Goal: Task Accomplishment & Management: Use online tool/utility

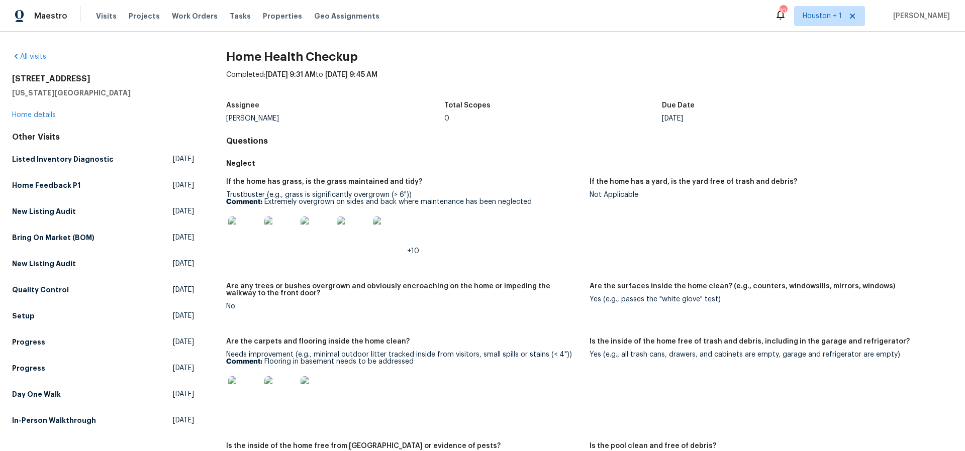
scroll to position [683, 0]
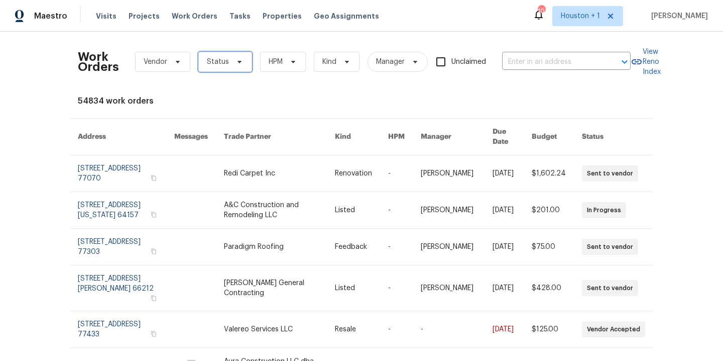
click at [224, 60] on span "Status" at bounding box center [225, 62] width 54 height 20
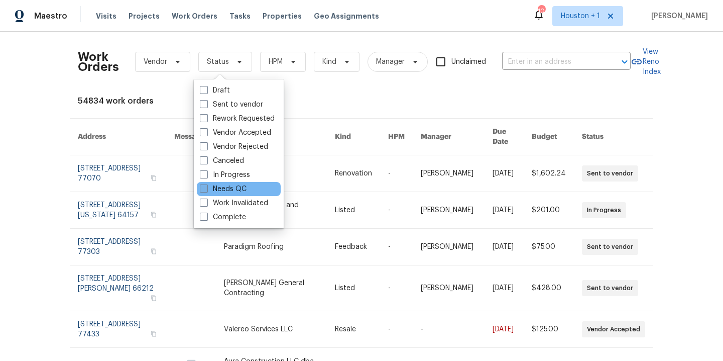
click at [215, 186] on label "Needs QC" at bounding box center [223, 189] width 47 height 10
click at [206, 186] on input "Needs QC" at bounding box center [203, 187] width 7 height 7
checkbox input "true"
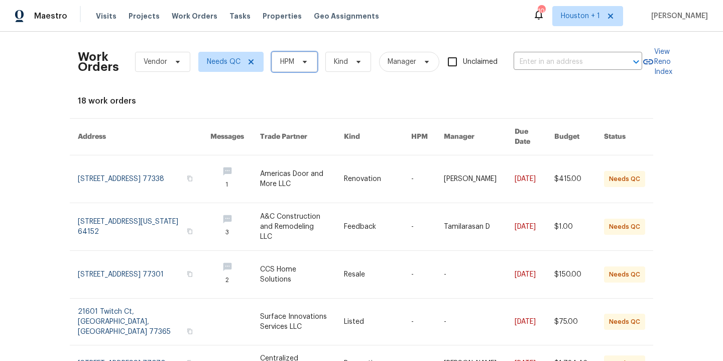
click at [285, 62] on span "HPM" at bounding box center [287, 62] width 14 height 10
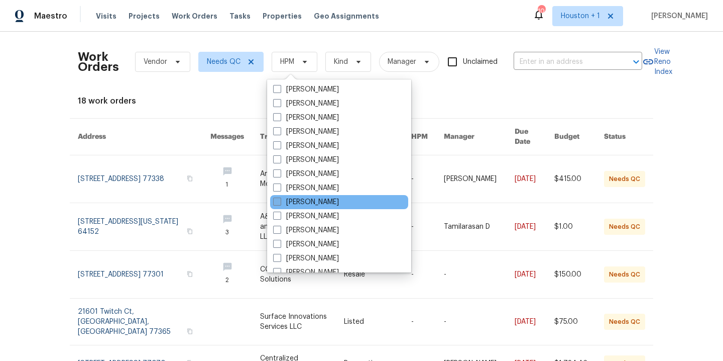
scroll to position [135, 0]
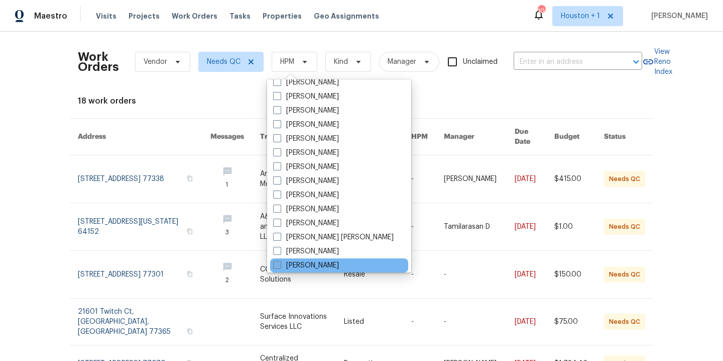
click at [328, 263] on label "[PERSON_NAME]" at bounding box center [306, 265] width 66 height 10
click at [280, 263] on input "[PERSON_NAME]" at bounding box center [276, 263] width 7 height 7
checkbox input "true"
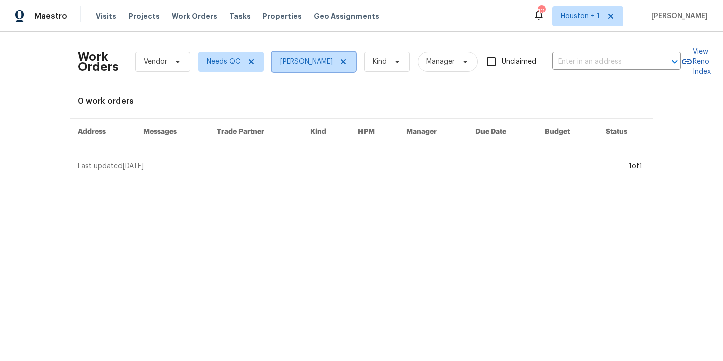
click at [341, 61] on icon at bounding box center [343, 61] width 5 height 5
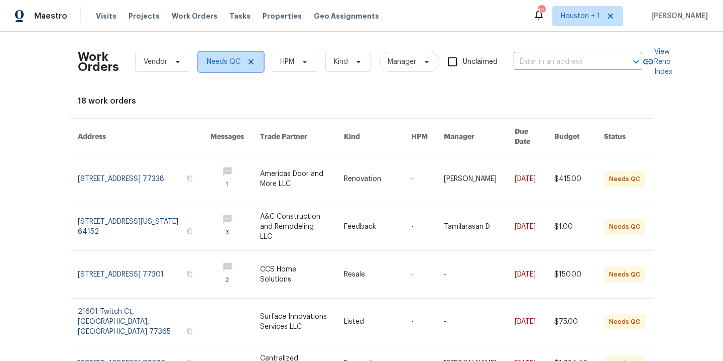
click at [238, 61] on span "Needs QC" at bounding box center [230, 62] width 65 height 20
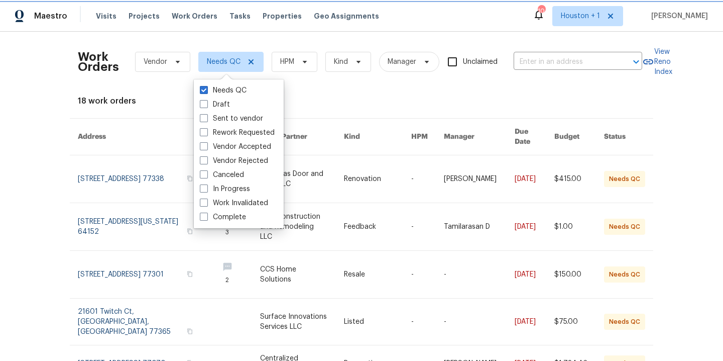
click at [247, 60] on icon at bounding box center [251, 62] width 8 height 8
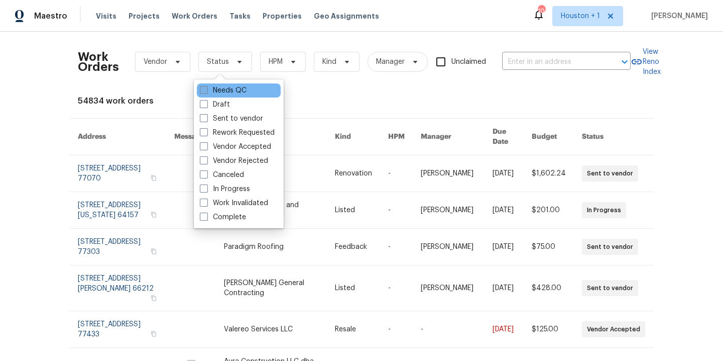
click at [233, 88] on label "Needs QC" at bounding box center [223, 90] width 47 height 10
click at [206, 88] on input "Needs QC" at bounding box center [203, 88] width 7 height 7
checkbox input "true"
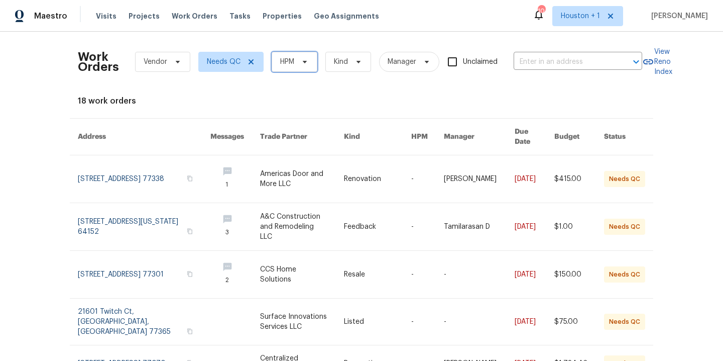
click at [286, 60] on span "HPM" at bounding box center [287, 62] width 14 height 10
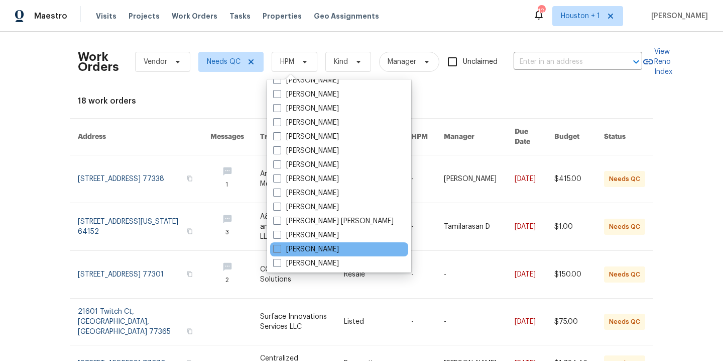
scroll to position [207, 0]
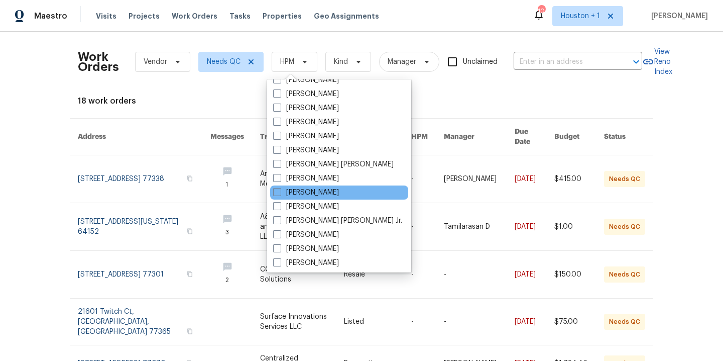
click at [331, 198] on div "[PERSON_NAME]" at bounding box center [339, 192] width 138 height 14
click at [327, 196] on label "[PERSON_NAME]" at bounding box center [306, 192] width 66 height 10
click at [280, 194] on input "[PERSON_NAME]" at bounding box center [276, 190] width 7 height 7
checkbox input "true"
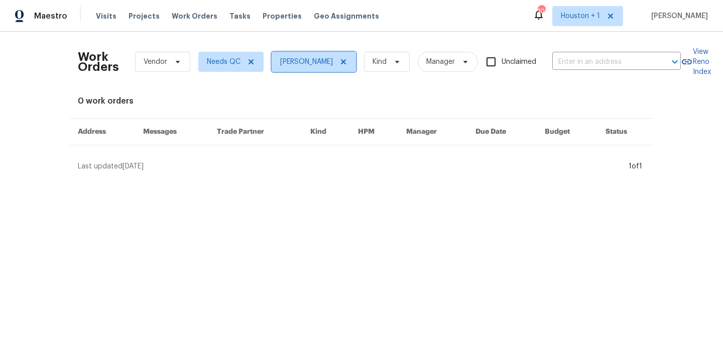
click at [340, 62] on icon at bounding box center [344, 62] width 8 height 8
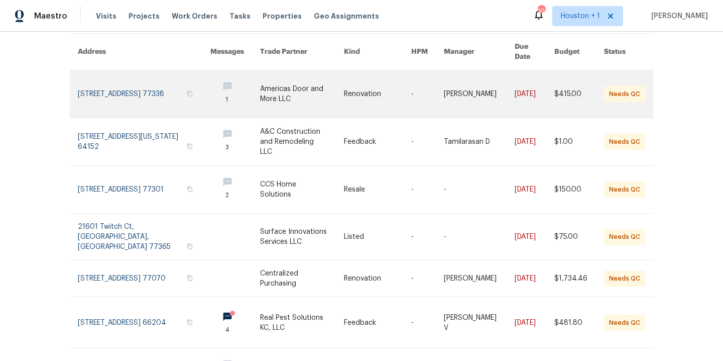
scroll to position [74, 0]
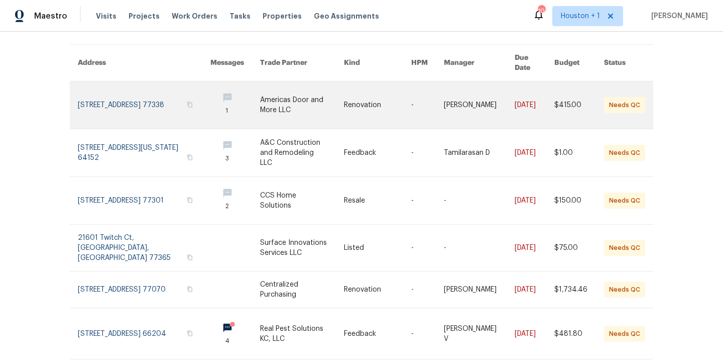
click at [275, 104] on link at bounding box center [302, 104] width 84 height 47
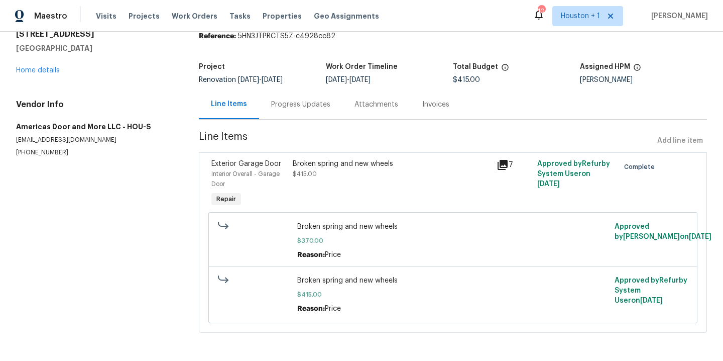
scroll to position [49, 0]
click at [186, 17] on span "Work Orders" at bounding box center [195, 16] width 46 height 10
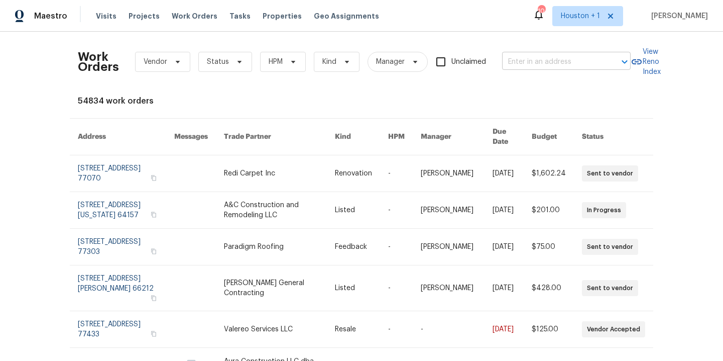
click at [548, 59] on input "text" at bounding box center [552, 62] width 100 height 16
type input "7300 nw"
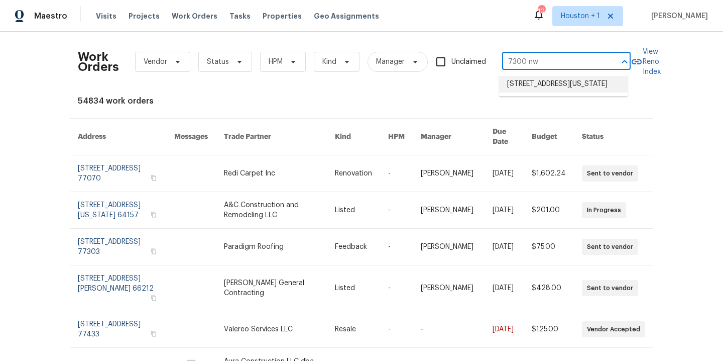
click at [521, 88] on li "7300 NW 73rd St, Kansas City, MO 64152" at bounding box center [563, 84] width 129 height 17
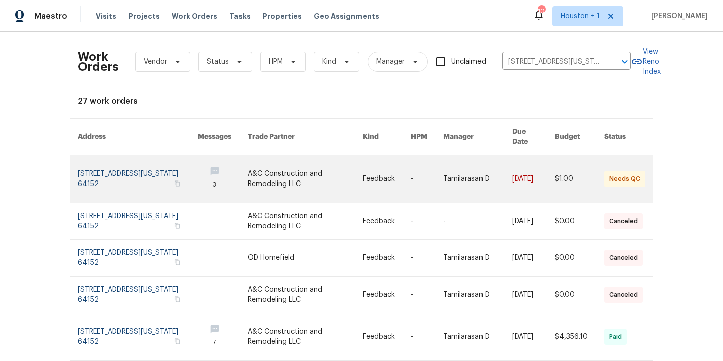
click at [249, 171] on link at bounding box center [305, 178] width 115 height 47
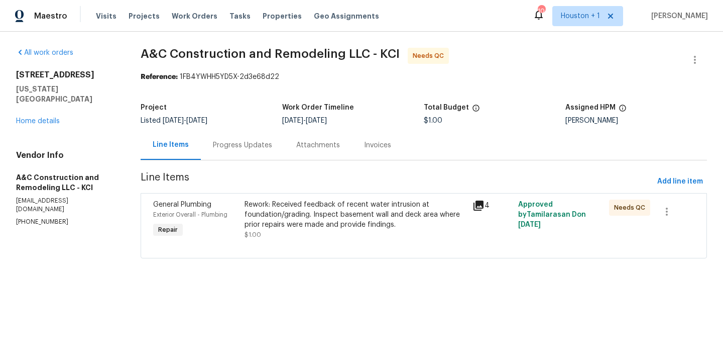
click at [24, 107] on div "7300 NW 73rd St Kansas City, MO 64152 Home details" at bounding box center [66, 98] width 100 height 56
click at [26, 118] on link "Home details" at bounding box center [38, 121] width 44 height 7
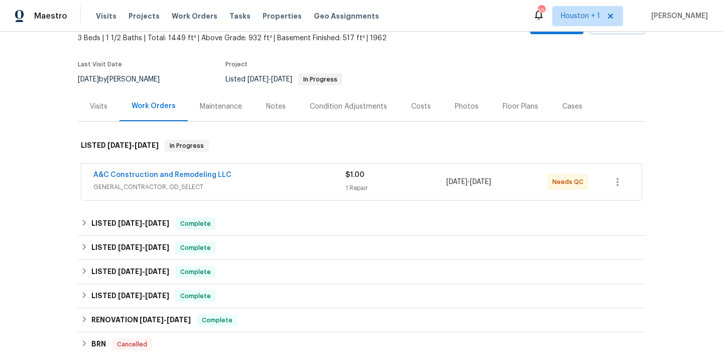
scroll to position [75, 0]
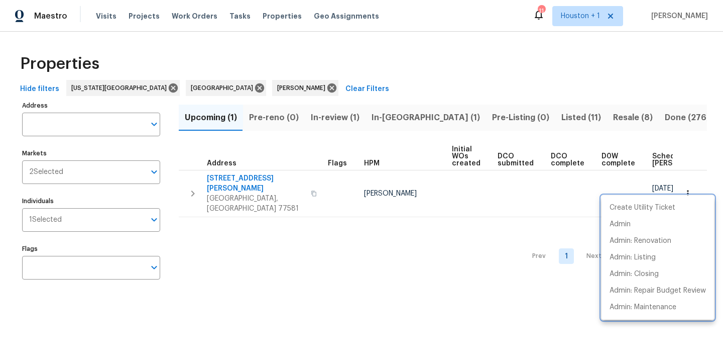
click at [347, 30] on div at bounding box center [361, 180] width 723 height 361
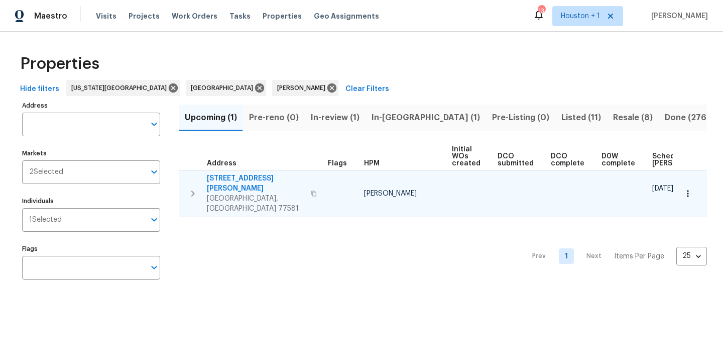
click at [686, 184] on button "button" at bounding box center [688, 193] width 22 height 22
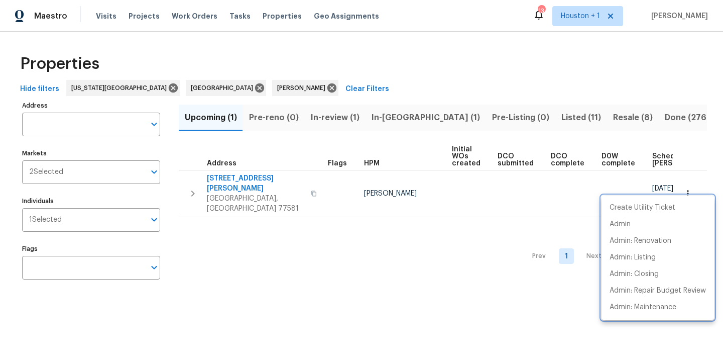
click at [480, 69] on div at bounding box center [361, 180] width 723 height 361
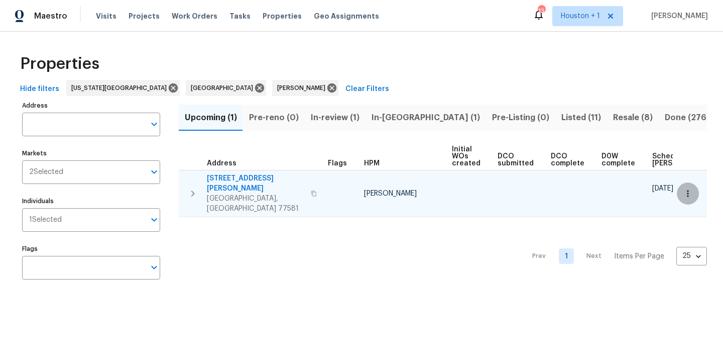
click at [684, 188] on icon "button" at bounding box center [688, 193] width 10 height 10
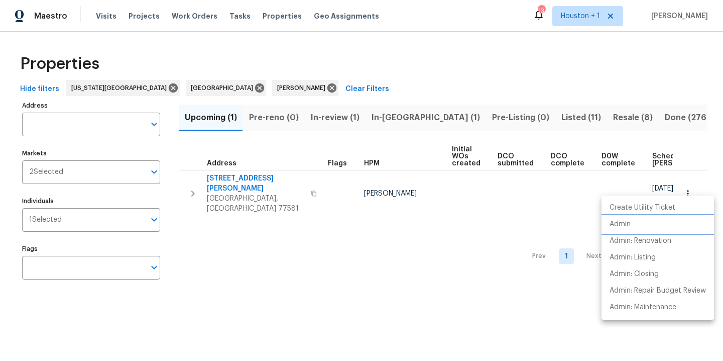
click at [654, 222] on li "Admin" at bounding box center [658, 224] width 113 height 17
click at [399, 67] on div at bounding box center [361, 180] width 723 height 361
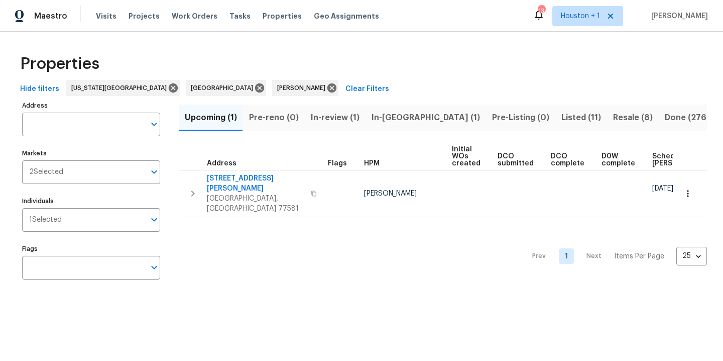
click at [613, 119] on span "Resale (8)" at bounding box center [633, 118] width 40 height 14
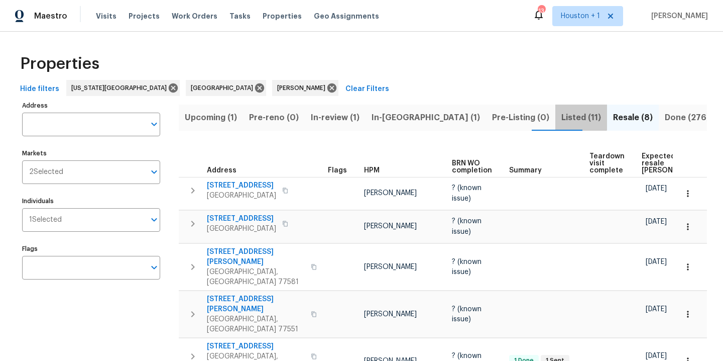
click at [562, 115] on span "Listed (11)" at bounding box center [582, 118] width 40 height 14
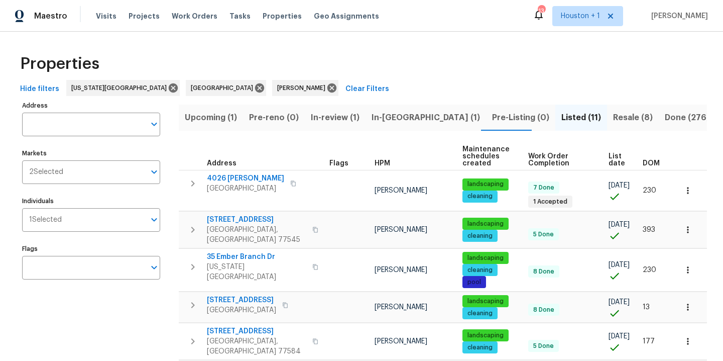
click at [66, 314] on div "Address Address Markets 2 Selected Markets Individuals 1 Selected Individuals F…" at bounding box center [97, 343] width 151 height 491
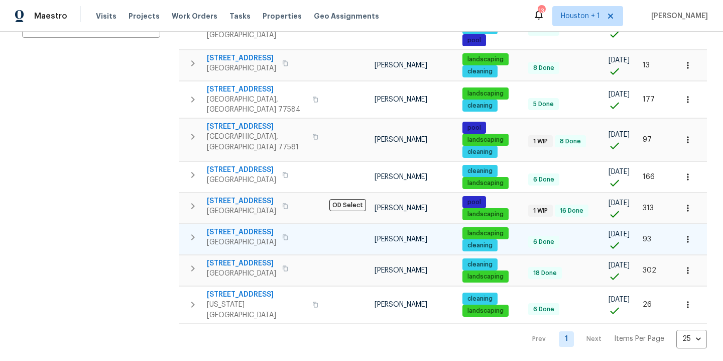
scroll to position [242, 0]
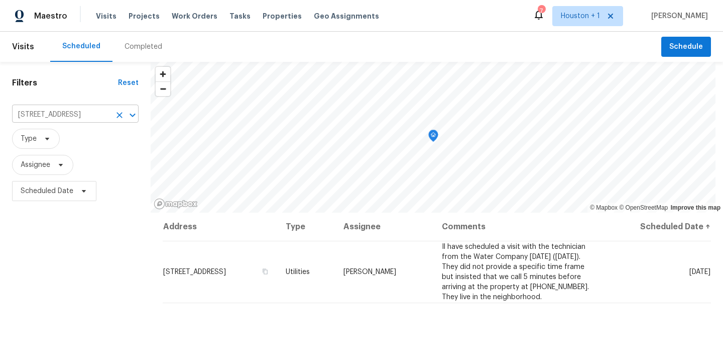
click at [120, 112] on icon "Clear" at bounding box center [120, 115] width 10 height 10
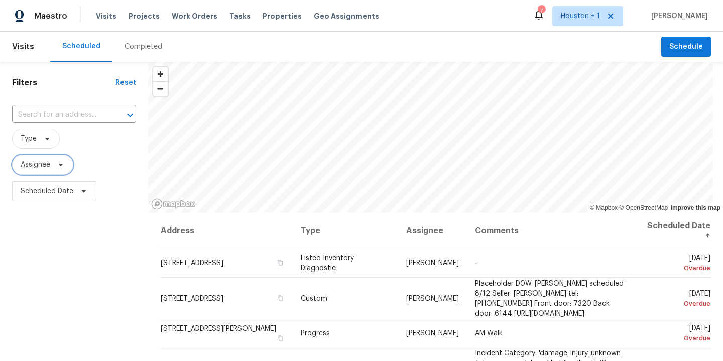
click at [40, 165] on span "Assignee" at bounding box center [36, 165] width 30 height 10
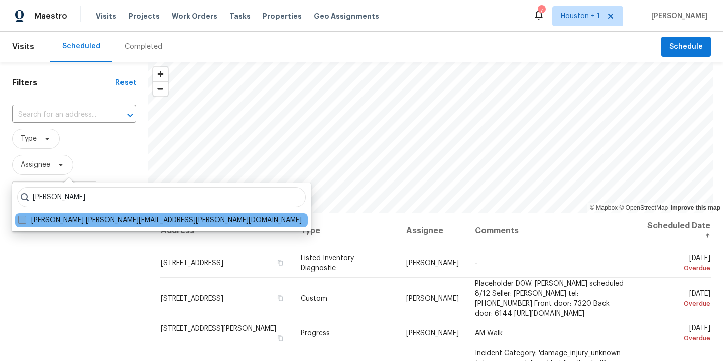
type input "joshua beatty"
click at [90, 219] on label "Joshua Beatty joshua.beatty@opendoor.com" at bounding box center [160, 220] width 284 height 10
click at [25, 219] on input "Joshua Beatty joshua.beatty@opendoor.com" at bounding box center [21, 218] width 7 height 7
checkbox input "true"
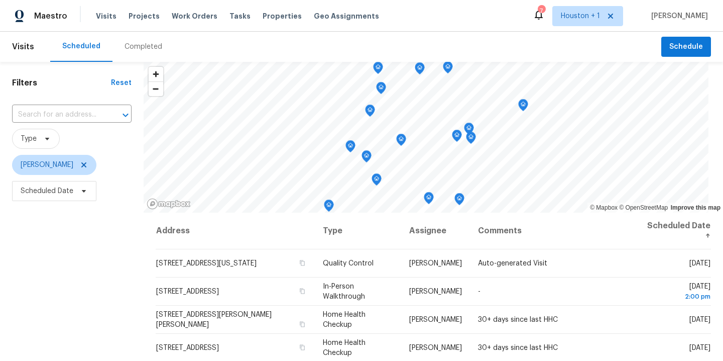
click at [136, 42] on div "Completed" at bounding box center [144, 47] width 38 height 10
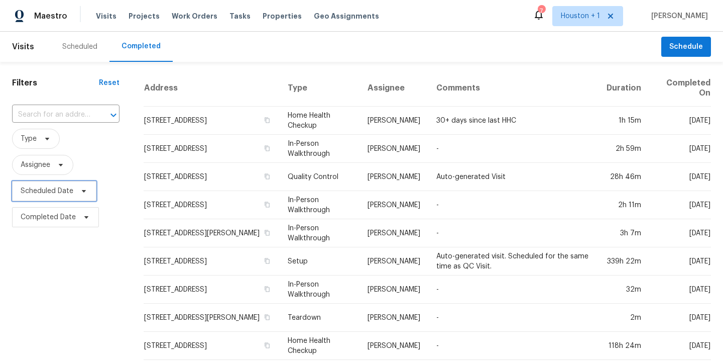
click at [62, 190] on span "Scheduled Date" at bounding box center [47, 191] width 53 height 10
click at [40, 169] on span "Assignee" at bounding box center [36, 165] width 30 height 10
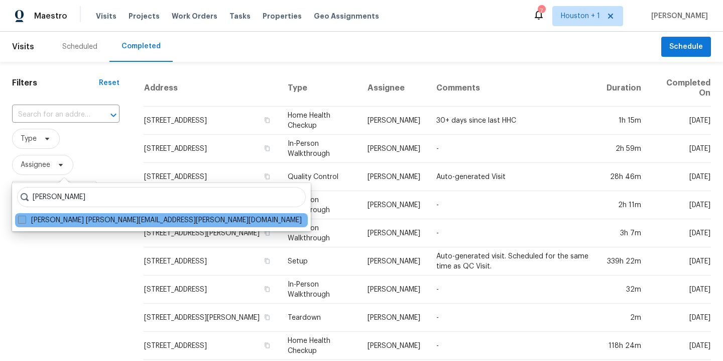
type input "joshua beatty"
click at [64, 222] on label "Joshua Beatty joshua.beatty@opendoor.com" at bounding box center [160, 220] width 284 height 10
click at [25, 222] on input "Joshua Beatty joshua.beatty@opendoor.com" at bounding box center [21, 218] width 7 height 7
checkbox input "true"
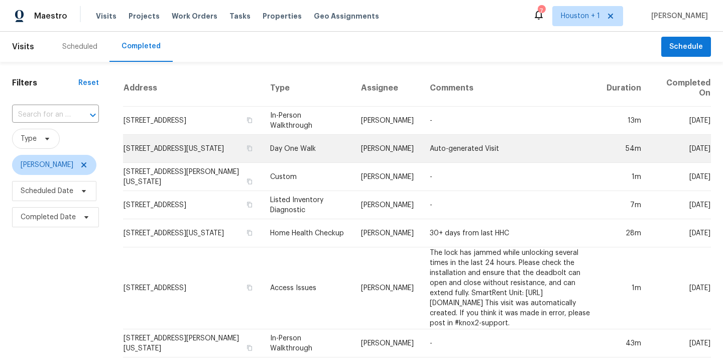
click at [357, 155] on td "Joshua Beatty" at bounding box center [387, 149] width 69 height 28
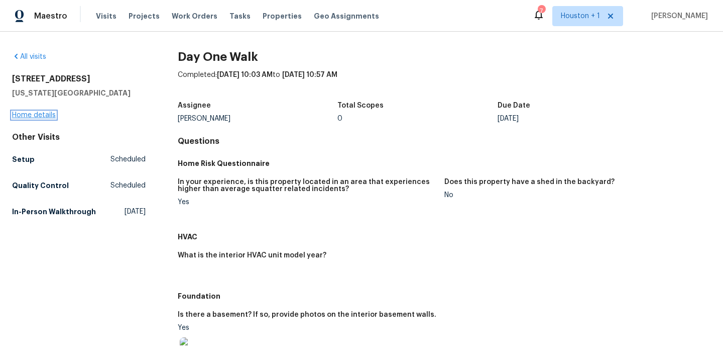
click at [32, 114] on link "Home details" at bounding box center [34, 115] width 44 height 7
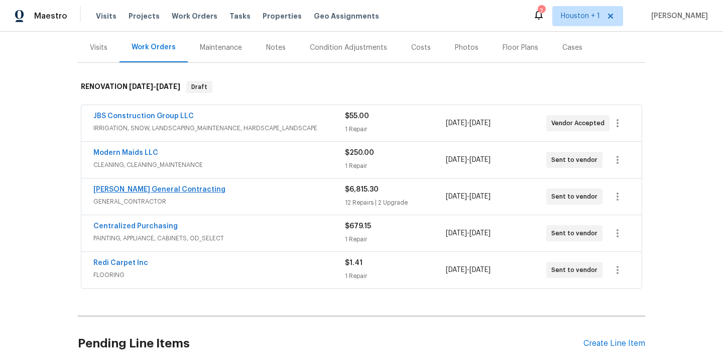
scroll to position [108, 0]
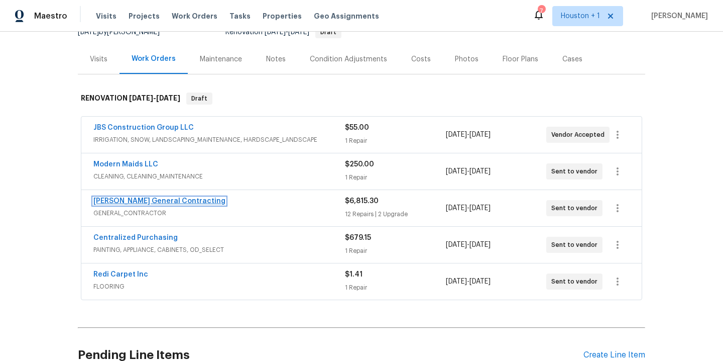
click at [155, 199] on link "Nicholson General Contracting" at bounding box center [159, 200] width 132 height 7
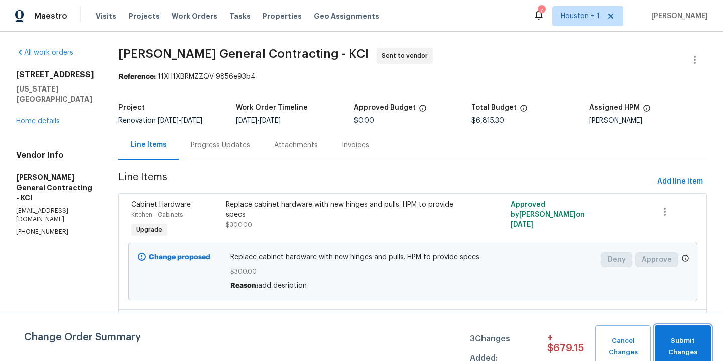
click at [691, 337] on span "Submit Changes" at bounding box center [683, 346] width 46 height 23
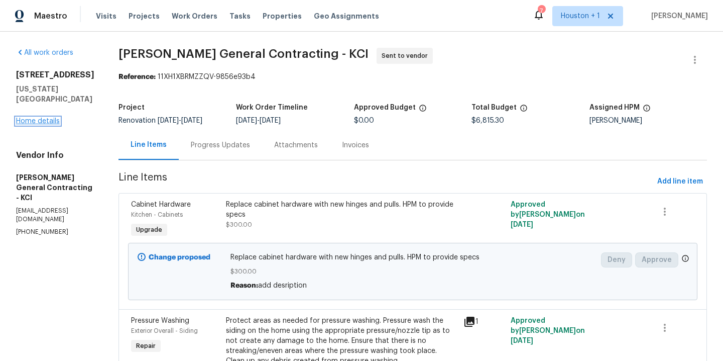
click at [43, 118] on link "Home details" at bounding box center [38, 121] width 44 height 7
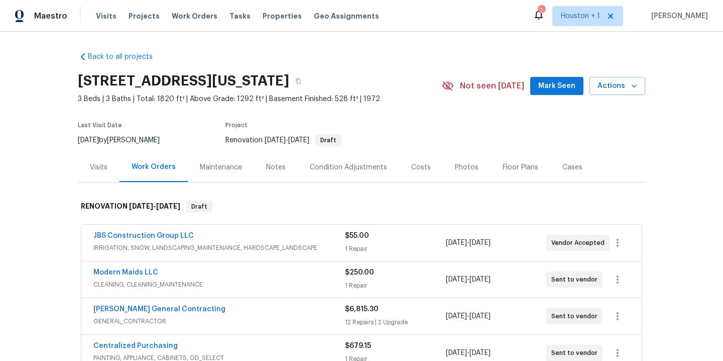
click at [223, 169] on div "Maintenance" at bounding box center [221, 167] width 42 height 10
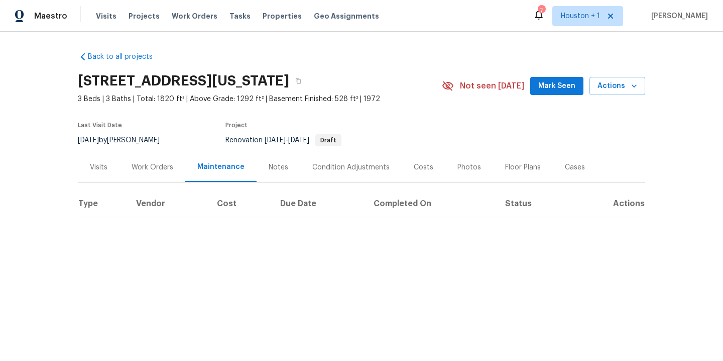
click at [362, 171] on div "Condition Adjustments" at bounding box center [350, 167] width 77 height 10
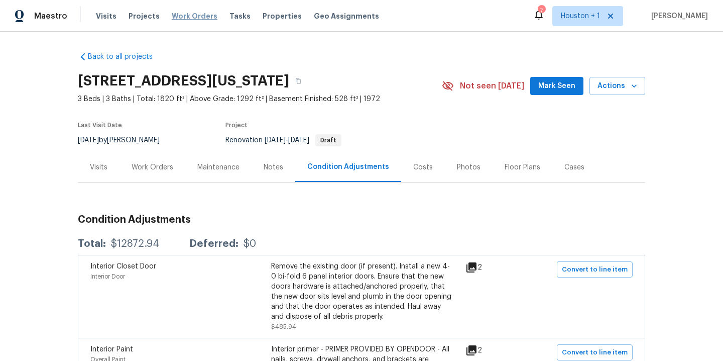
click at [186, 14] on span "Work Orders" at bounding box center [195, 16] width 46 height 10
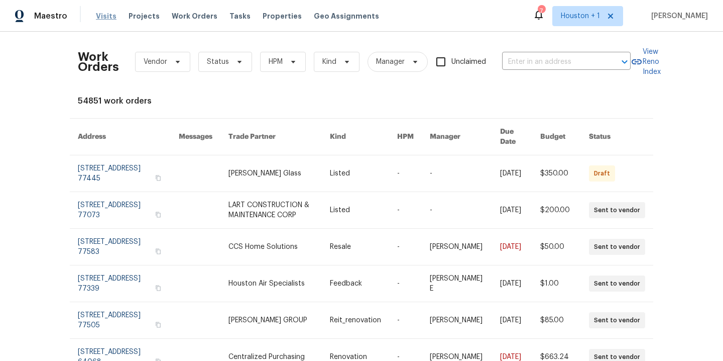
click at [104, 19] on span "Visits" at bounding box center [106, 16] width 21 height 10
